Goal: Navigation & Orientation: Find specific page/section

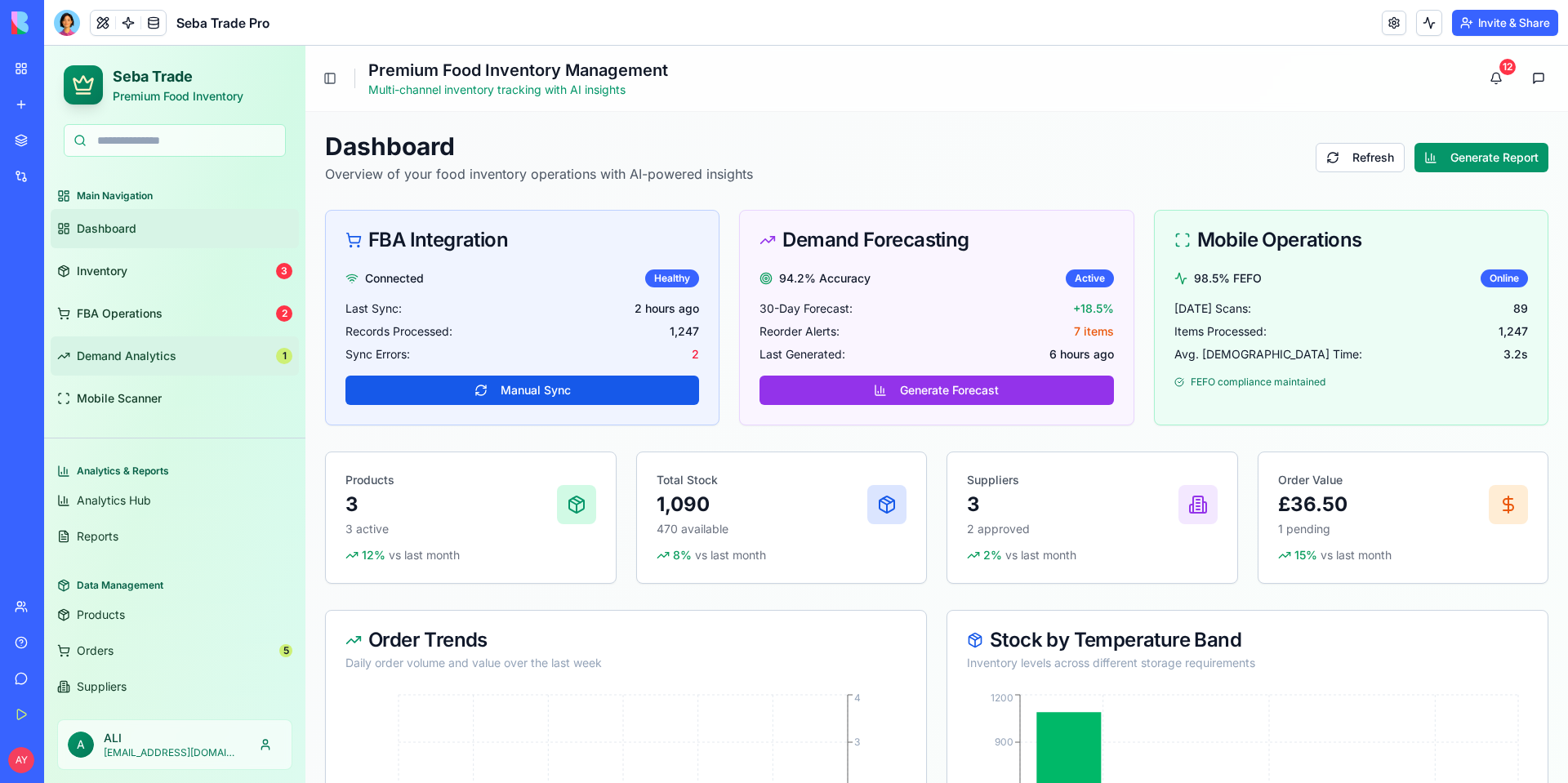
click at [150, 352] on span "Demand Analytics" at bounding box center [126, 356] width 99 height 16
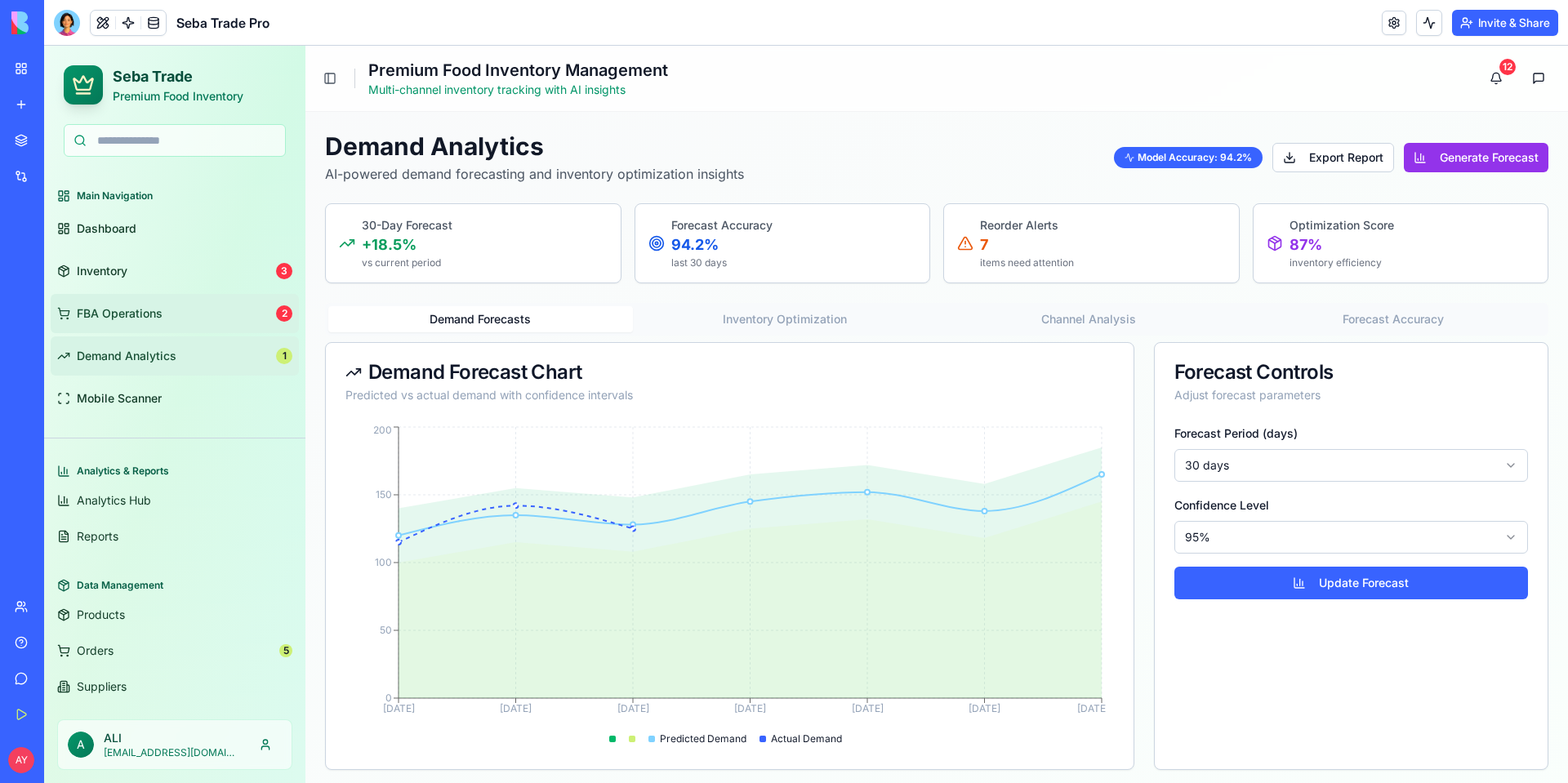
click at [189, 308] on link "FBA Operations 2" at bounding box center [174, 313] width 248 height 39
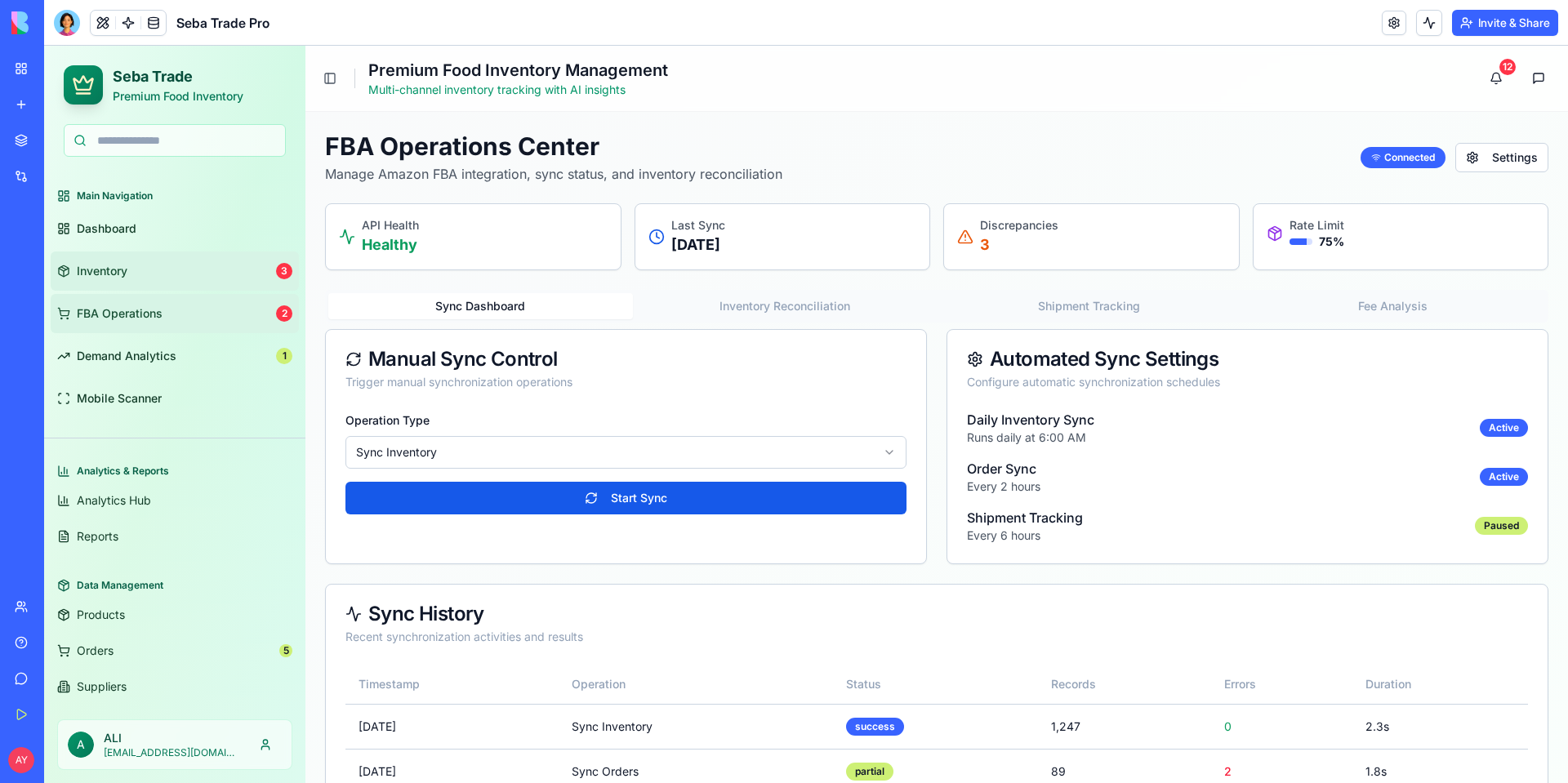
click at [169, 266] on link "Inventory 3" at bounding box center [174, 271] width 248 height 39
